Goal: Find specific page/section: Find specific page/section

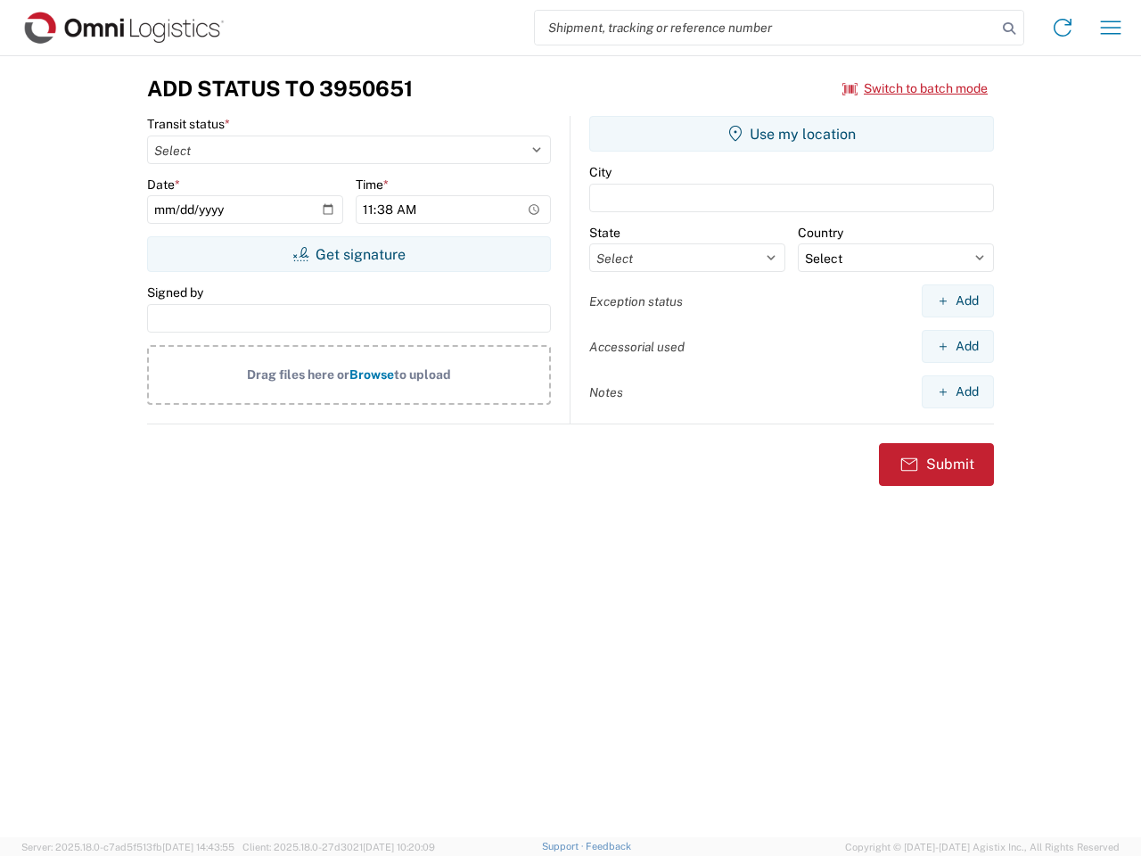
click at [766, 28] on input "search" at bounding box center [766, 28] width 462 height 34
click at [1009, 29] on icon at bounding box center [1009, 28] width 25 height 25
click at [1063, 28] on icon at bounding box center [1063, 27] width 29 height 29
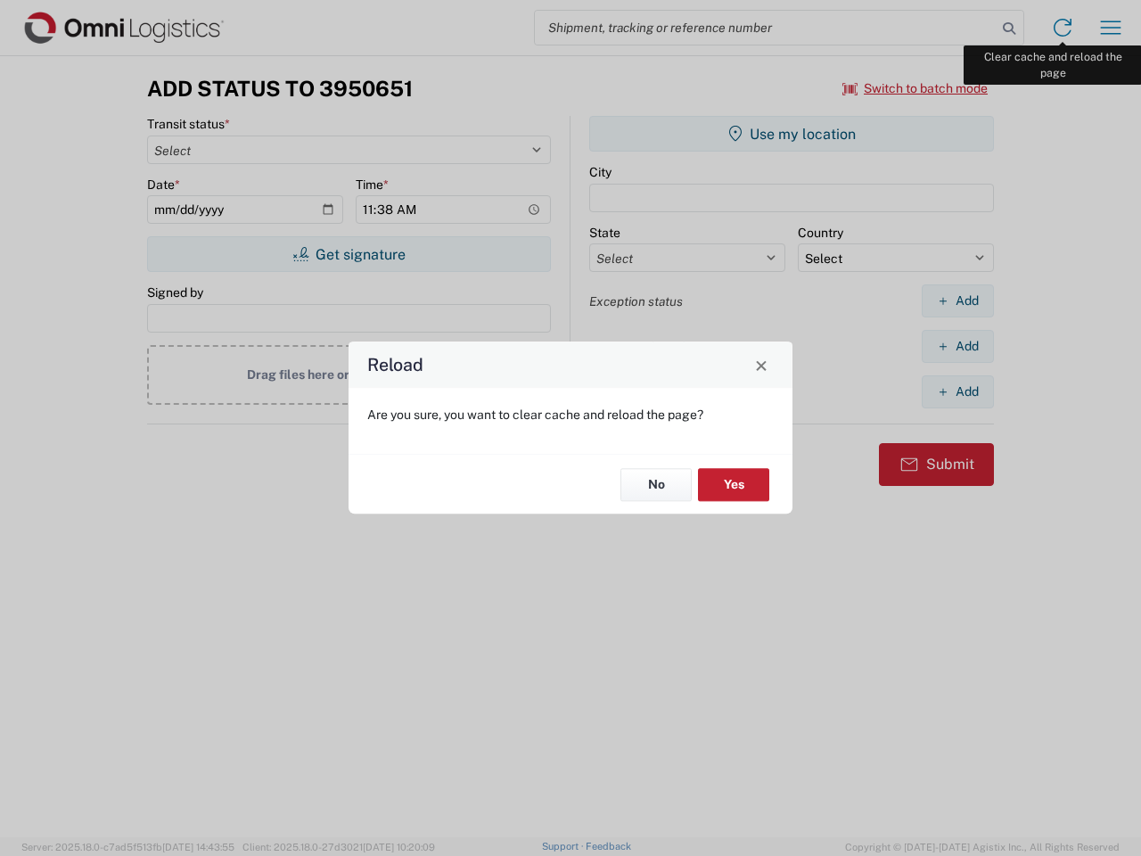
click at [1111, 28] on div "Reload Are you sure, you want to clear cache and reload the page? No Yes" at bounding box center [570, 428] width 1141 height 856
click at [916, 88] on div "Reload Are you sure, you want to clear cache and reload the page? No Yes" at bounding box center [570, 428] width 1141 height 856
click at [349, 254] on div "Reload Are you sure, you want to clear cache and reload the page? No Yes" at bounding box center [570, 428] width 1141 height 856
click at [792, 134] on div "Reload Are you sure, you want to clear cache and reload the page? No Yes" at bounding box center [570, 428] width 1141 height 856
click at [958, 301] on div "Reload Are you sure, you want to clear cache and reload the page? No Yes" at bounding box center [570, 428] width 1141 height 856
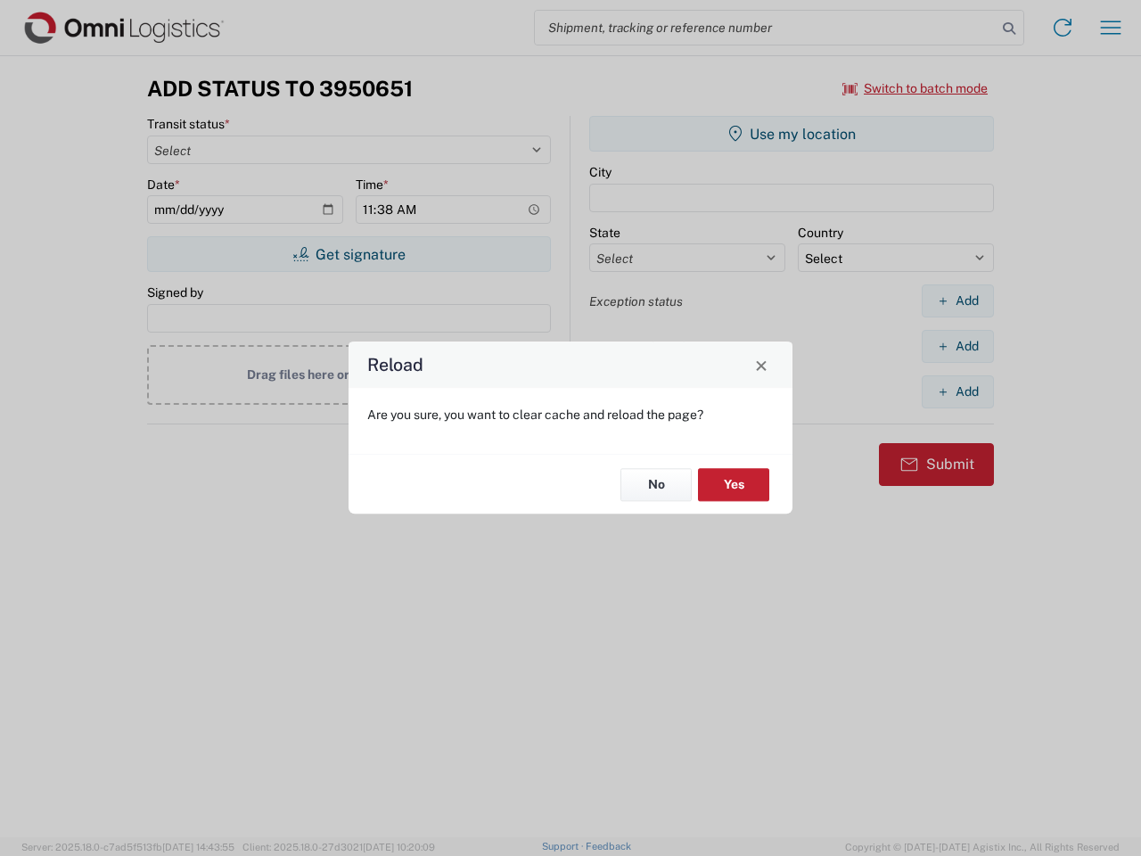
click at [958, 346] on div "Reload Are you sure, you want to clear cache and reload the page? No Yes" at bounding box center [570, 428] width 1141 height 856
click at [958, 391] on div "Reload Are you sure, you want to clear cache and reload the page? No Yes" at bounding box center [570, 428] width 1141 height 856
